Goal: Transaction & Acquisition: Purchase product/service

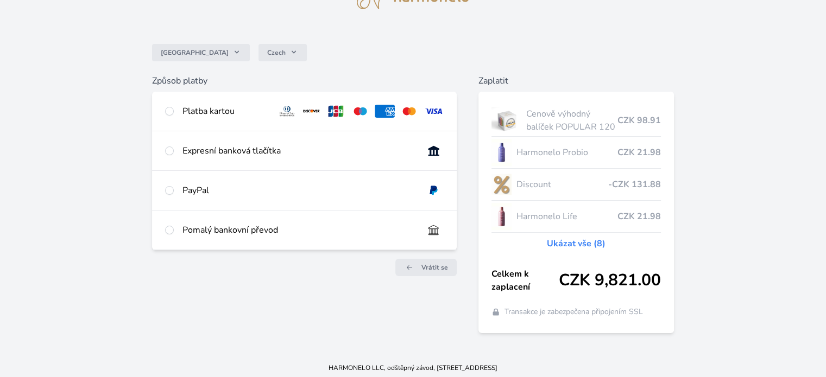
scroll to position [65, 0]
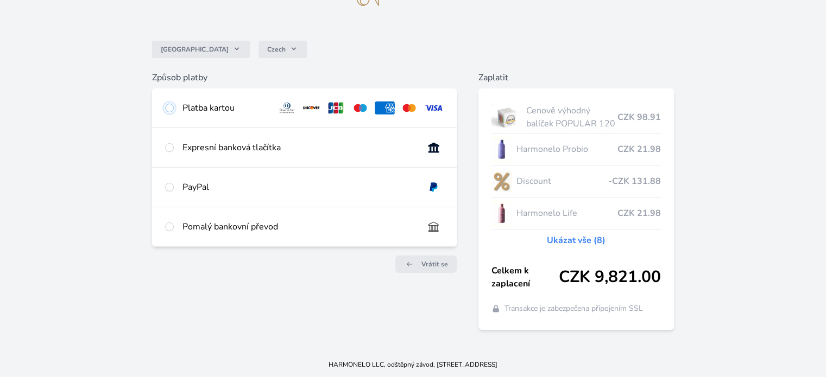
click at [166, 106] on input "radio" at bounding box center [169, 108] width 9 height 9
radio input "true"
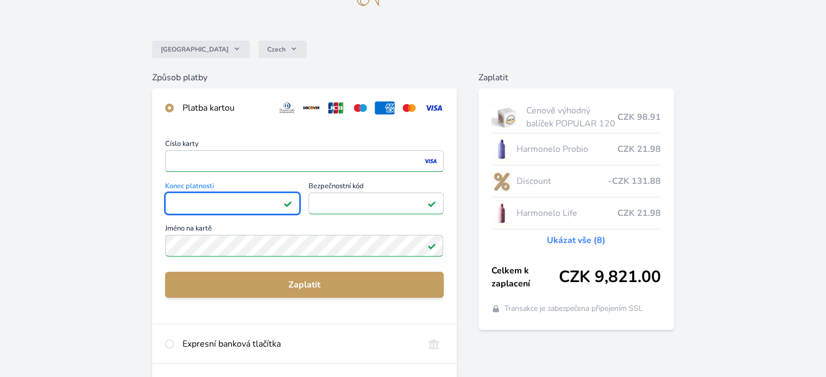
click at [86, 220] on div "Česko Czech Způsob platby Platba kartou Číslo karty <p>Your browser does not su…" at bounding box center [413, 217] width 826 height 565
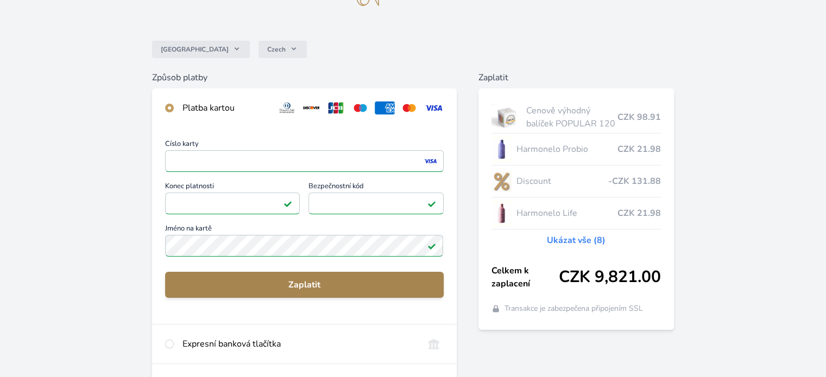
click at [309, 281] on span "Zaplatit" at bounding box center [304, 285] width 261 height 13
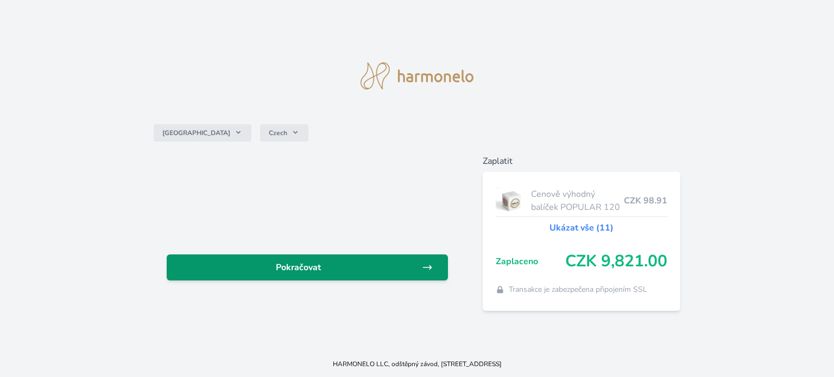
click at [285, 269] on span "Pokračovat" at bounding box center [298, 267] width 247 height 13
